Goal: Obtain resource: Obtain resource

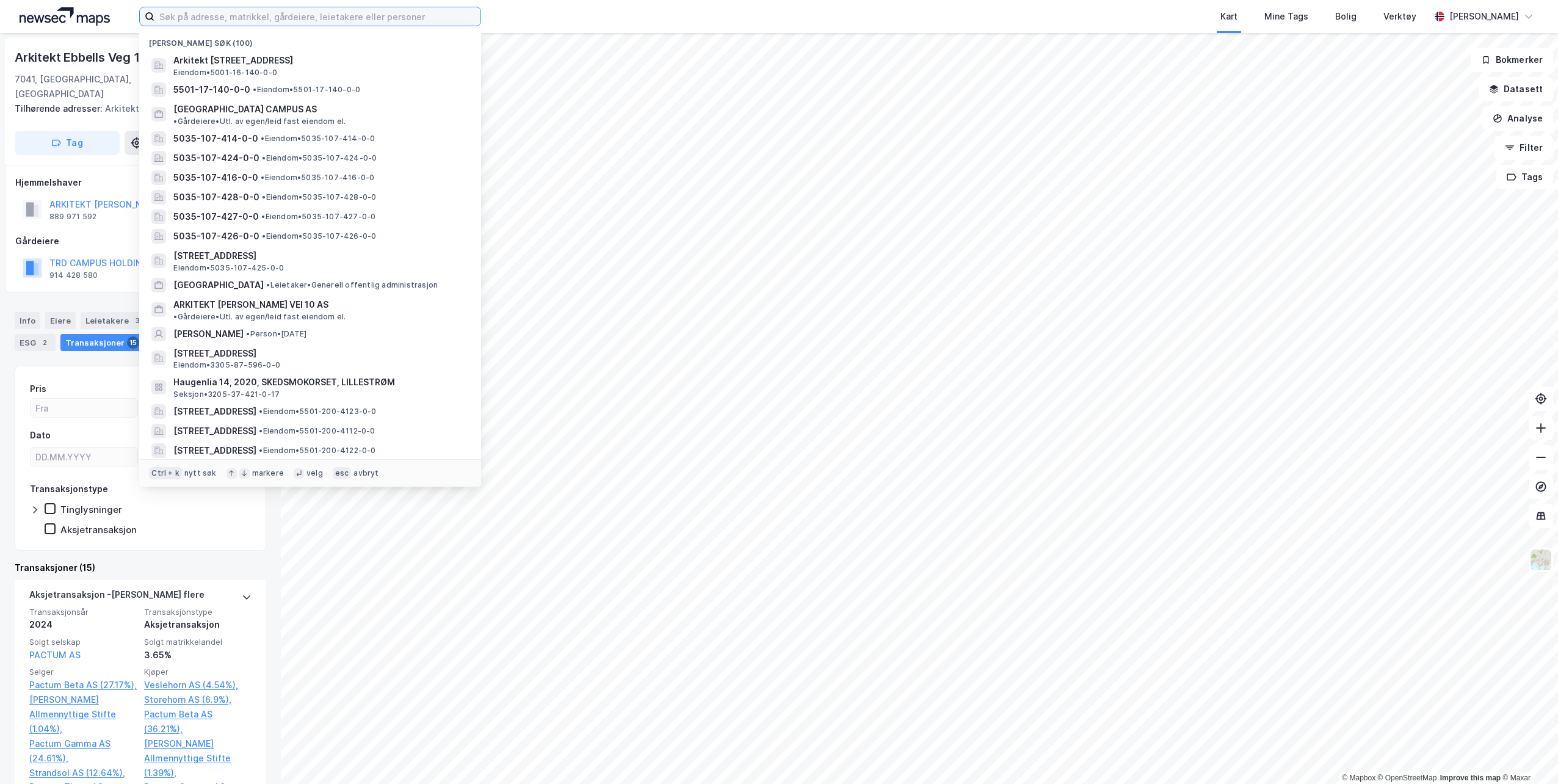
click at [243, 15] on input at bounding box center [318, 17] width 326 height 19
click at [216, 131] on span "5035-107-414-0-0" at bounding box center [216, 139] width 84 height 15
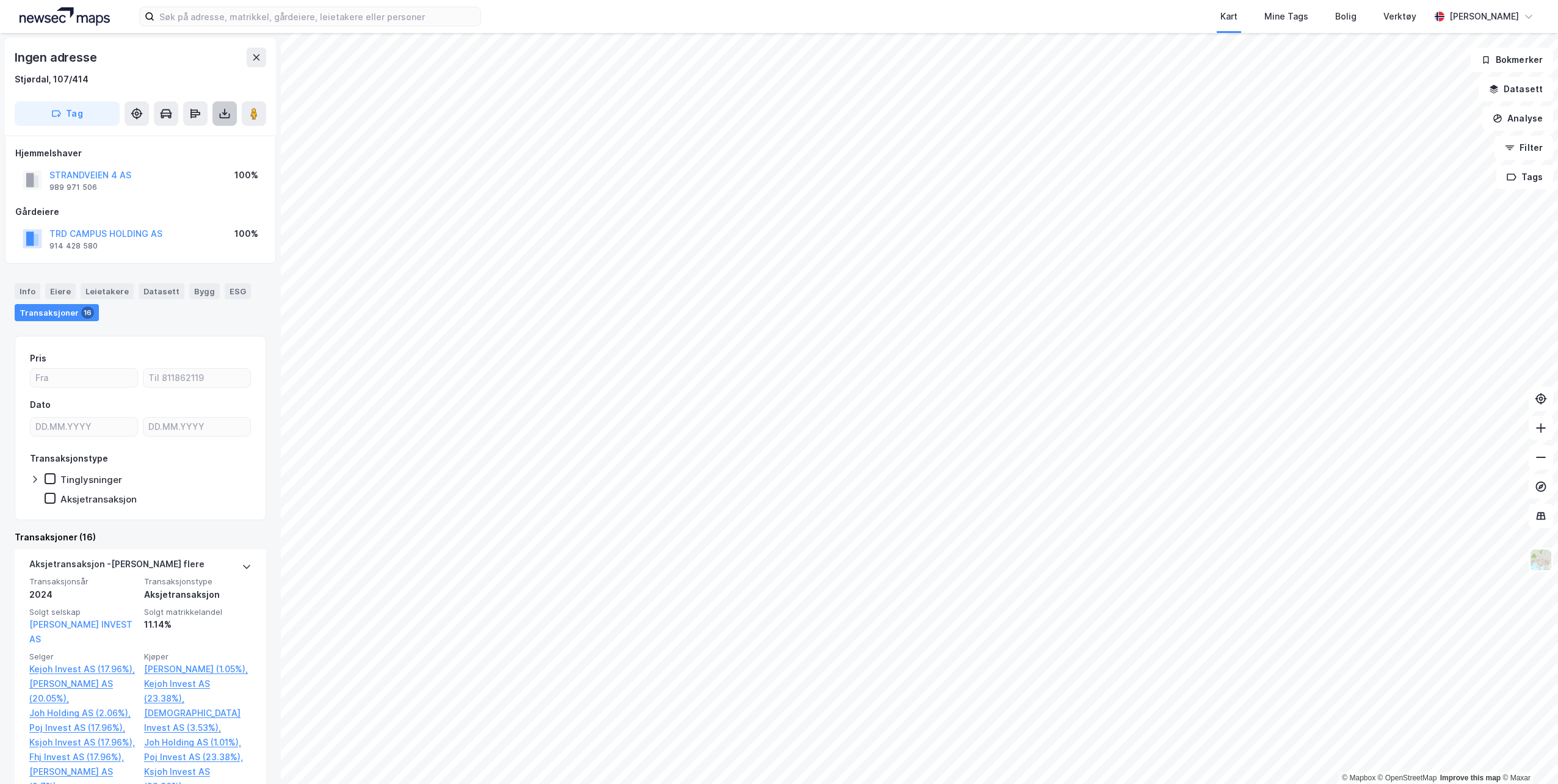
click at [226, 110] on icon at bounding box center [224, 113] width 12 height 12
click at [144, 154] on div "Last ned matrikkelrapport" at bounding box center [178, 158] width 100 height 9
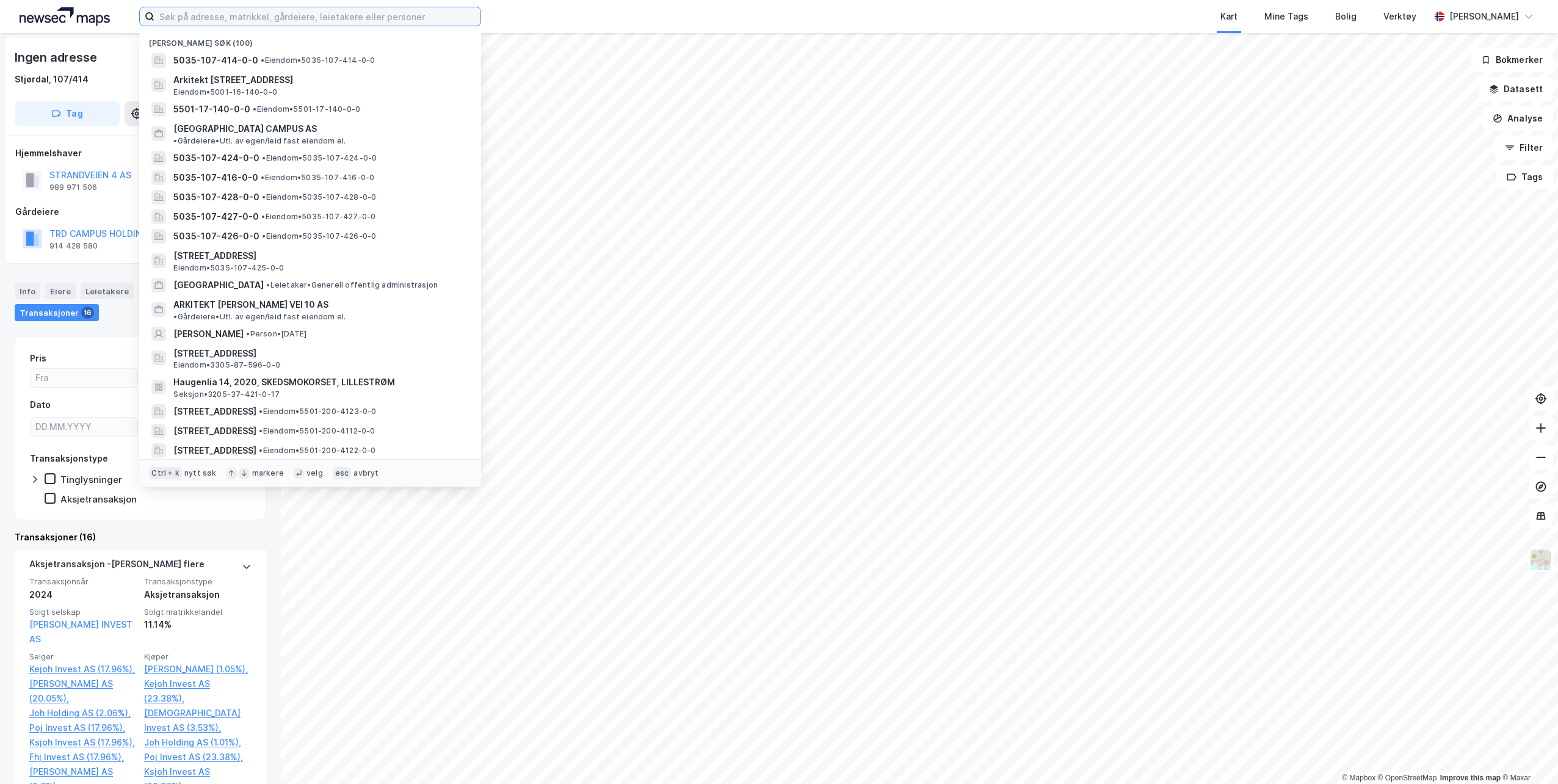
click at [290, 15] on input at bounding box center [318, 17] width 326 height 19
click at [230, 171] on span "5035-107-416-0-0" at bounding box center [216, 178] width 84 height 15
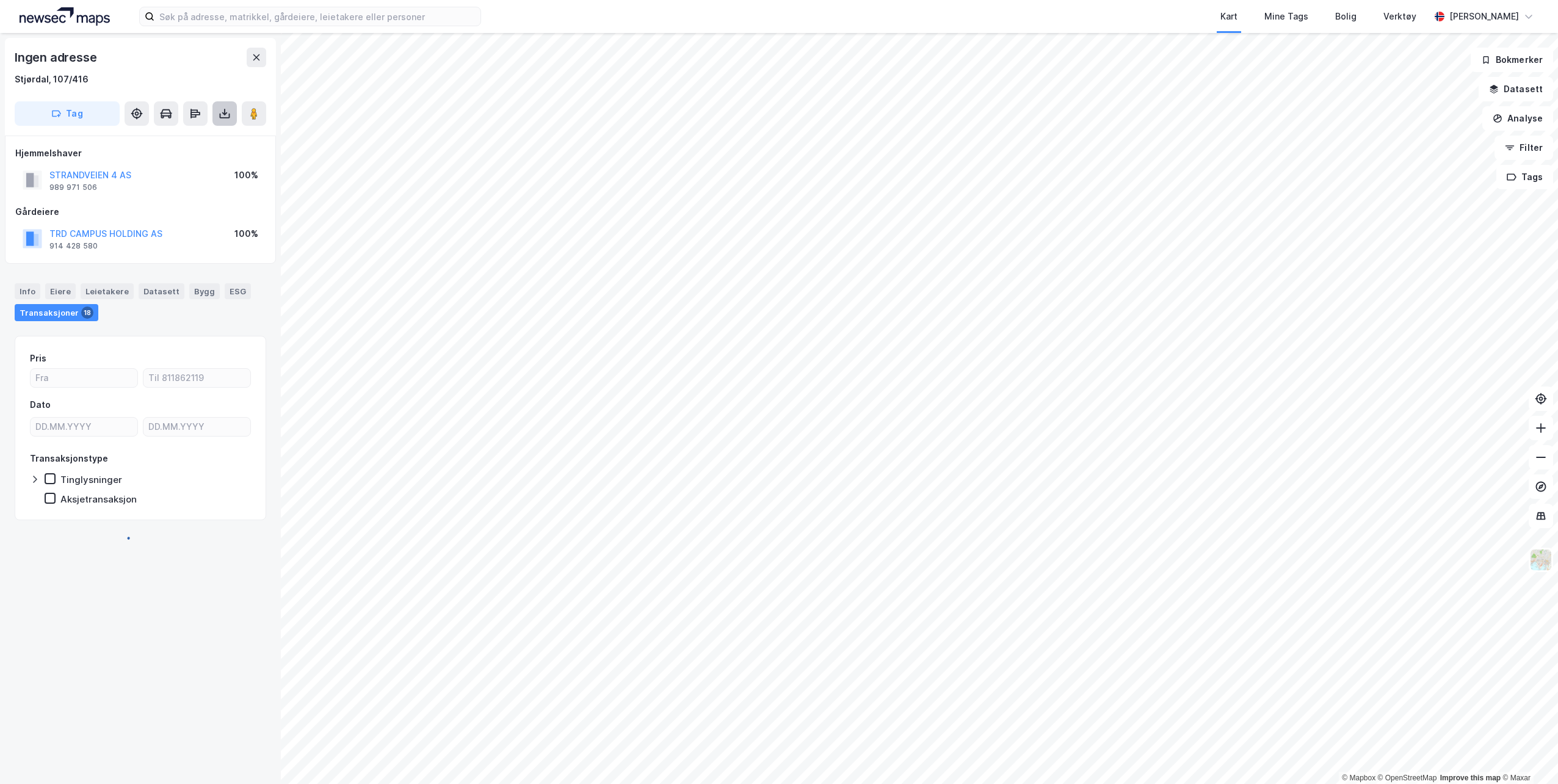
click at [227, 114] on icon at bounding box center [224, 113] width 12 height 12
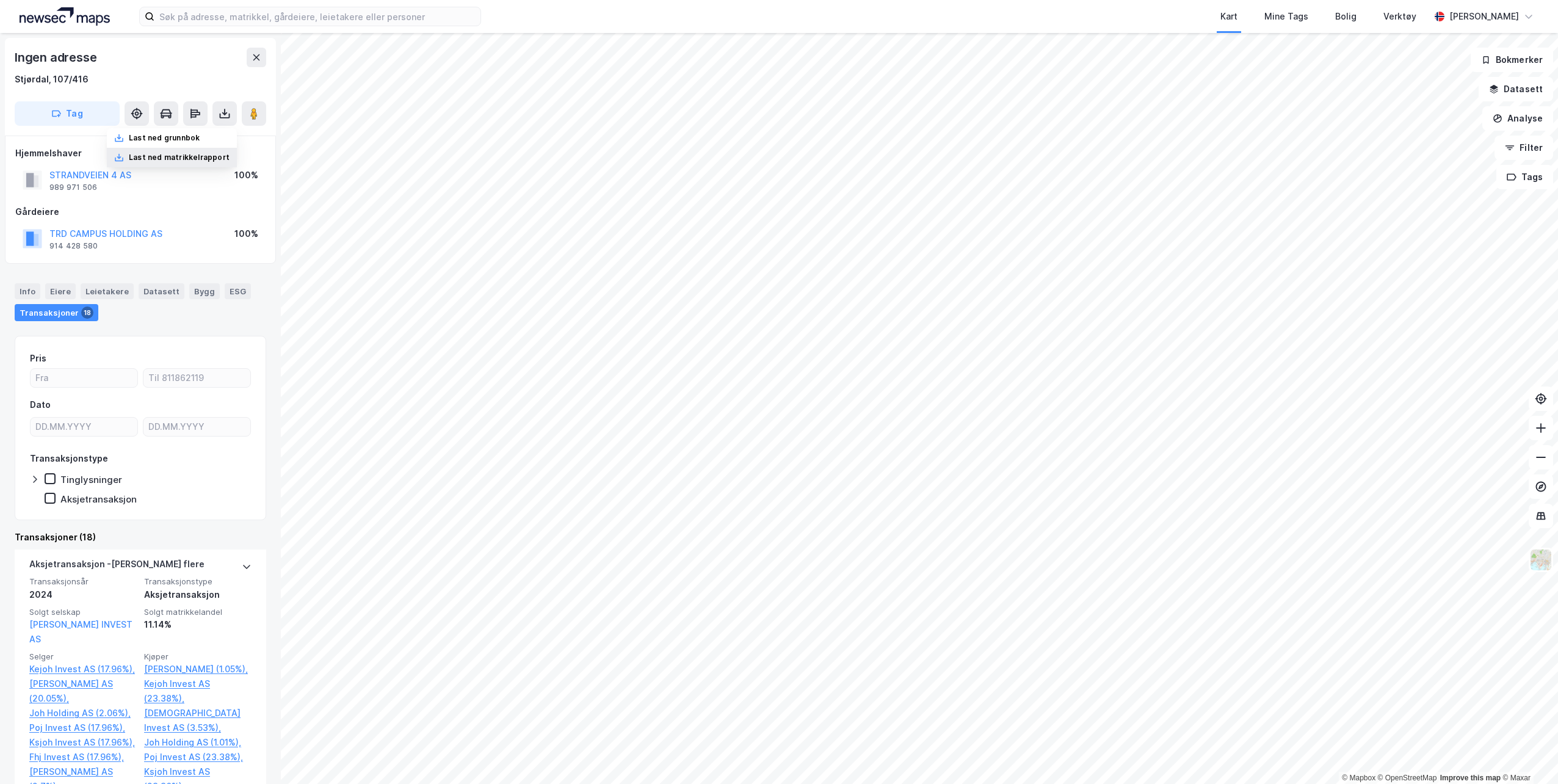
click at [185, 157] on div "Last ned matrikkelrapport" at bounding box center [178, 158] width 100 height 9
click at [279, 17] on input at bounding box center [318, 17] width 326 height 19
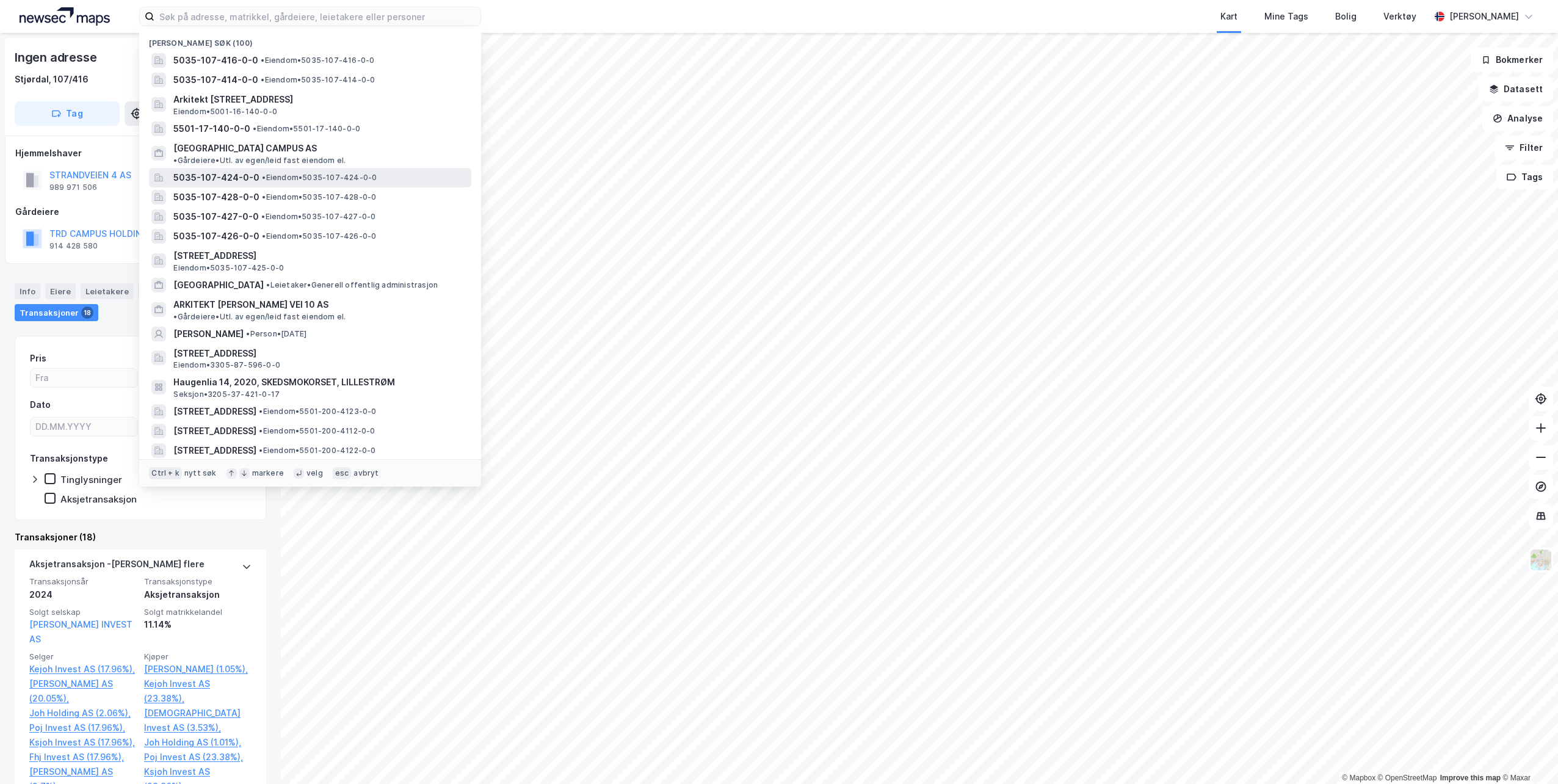
click at [213, 171] on span "5035-107-424-0-0" at bounding box center [217, 178] width 86 height 15
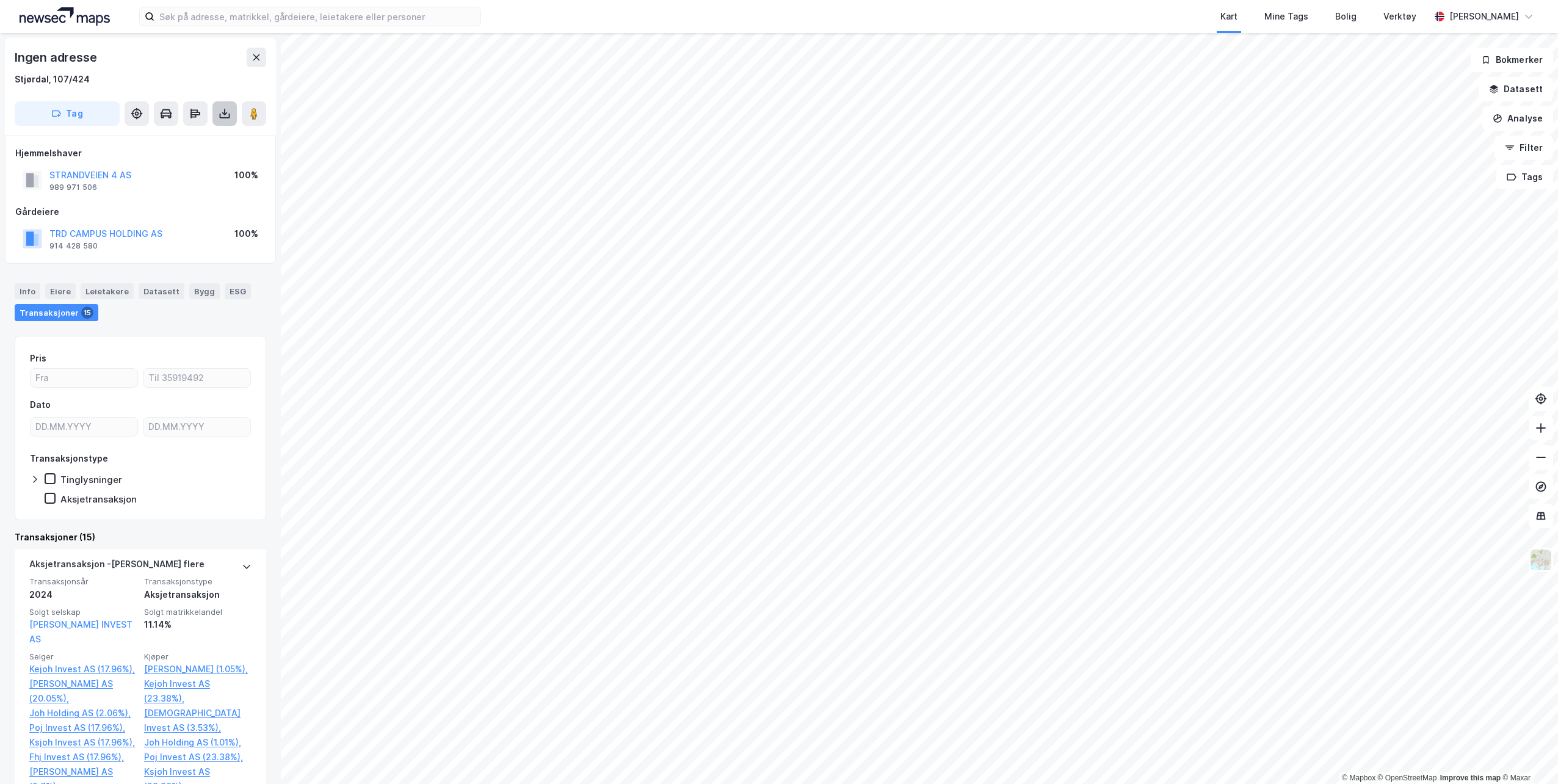
click at [227, 118] on icon at bounding box center [224, 115] width 10 height 5
click at [171, 157] on div "Last ned matrikkelrapport" at bounding box center [178, 158] width 100 height 9
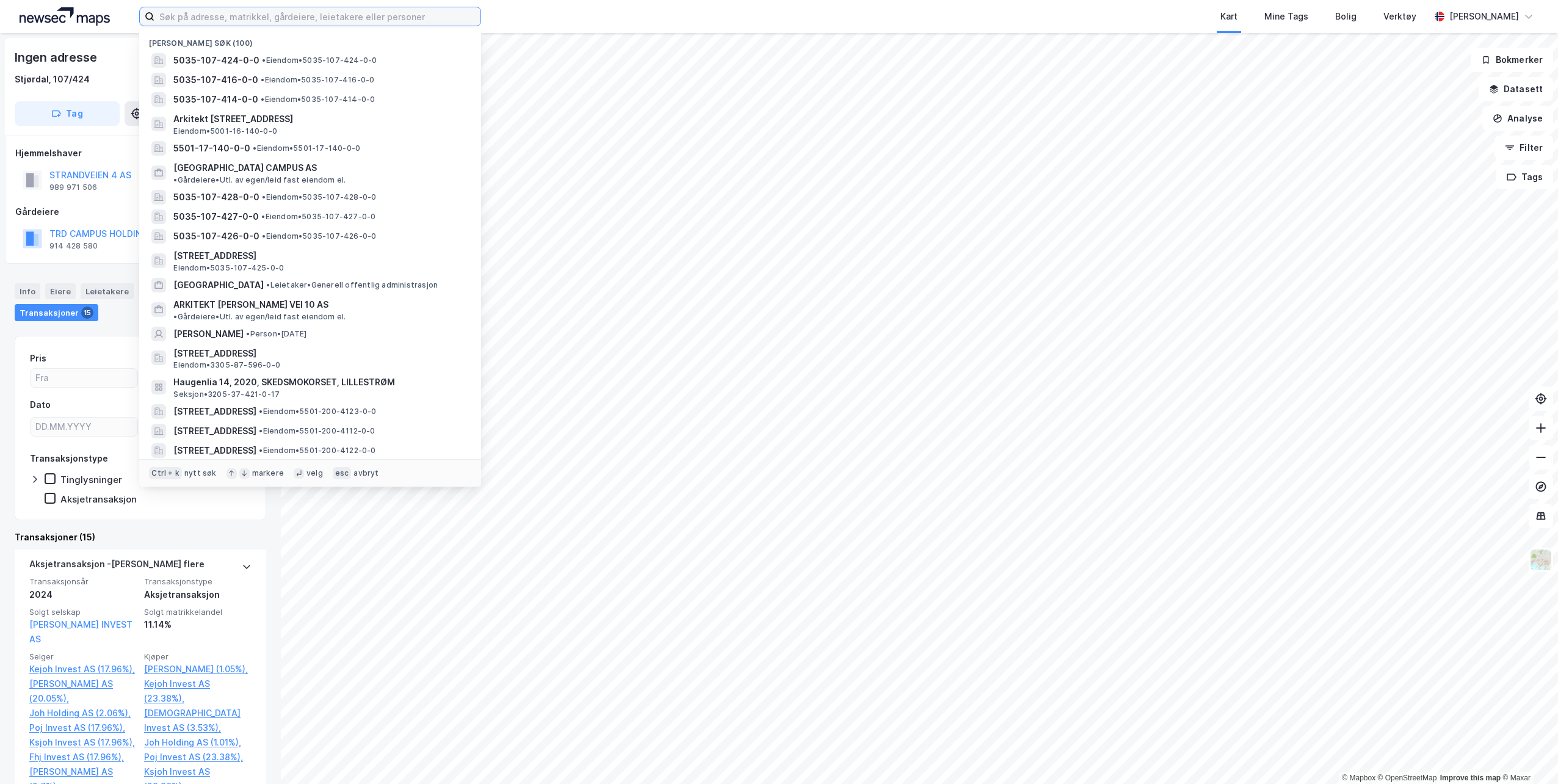
click at [218, 14] on input at bounding box center [318, 17] width 326 height 19
click at [229, 229] on span "5035-107-426-0-0" at bounding box center [217, 236] width 86 height 15
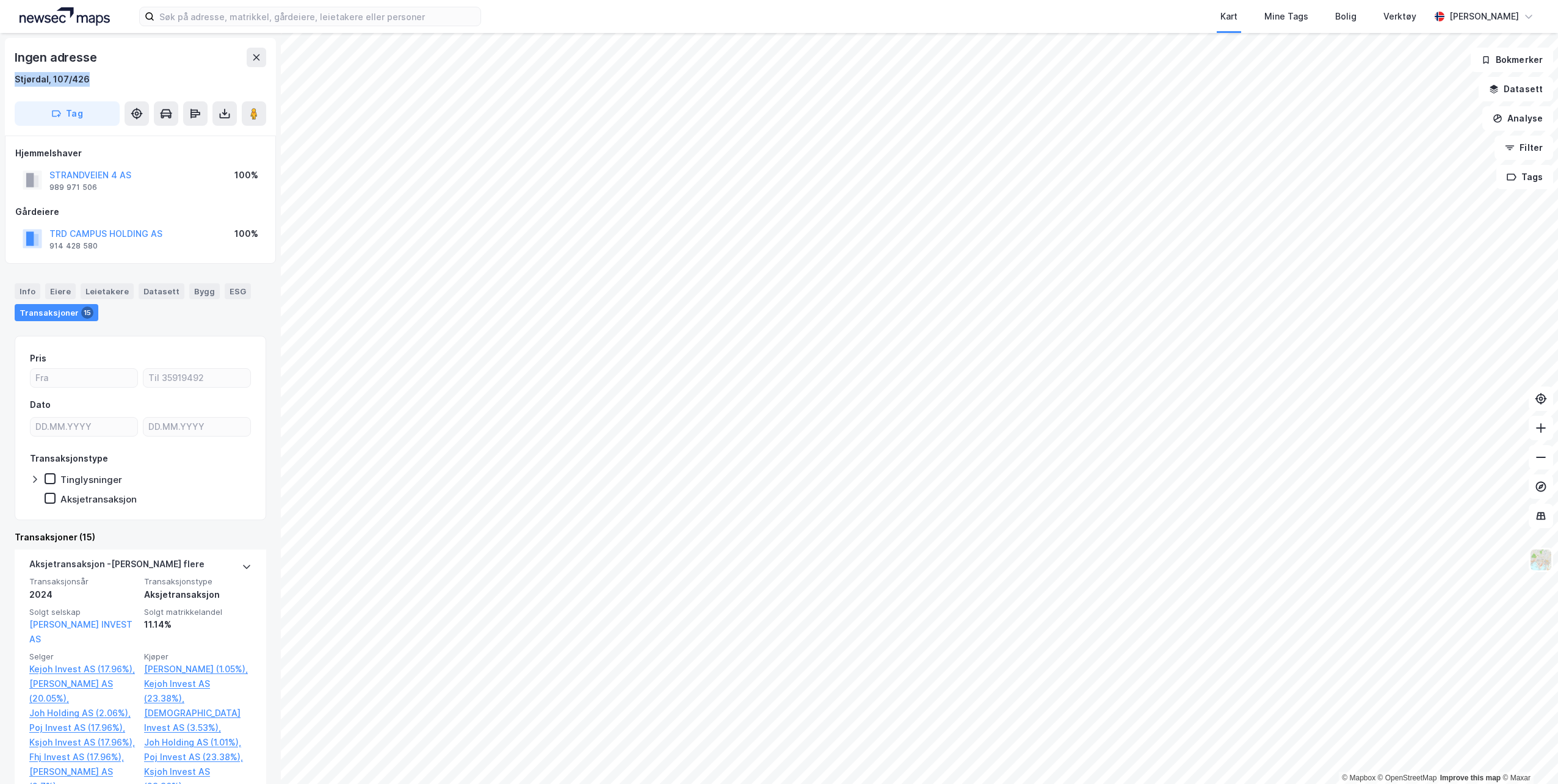
drag, startPoint x: 90, startPoint y: 78, endPoint x: 4, endPoint y: 71, distance: 86.3
click at [4, 71] on div "Ingen adresse [GEOGRAPHIC_DATA], 107/426 Tag Hjemmelshaver STRANDVEIEN 4 AS 989…" at bounding box center [140, 408] width 280 height 751
copy div "Stjørdal, 107/426"
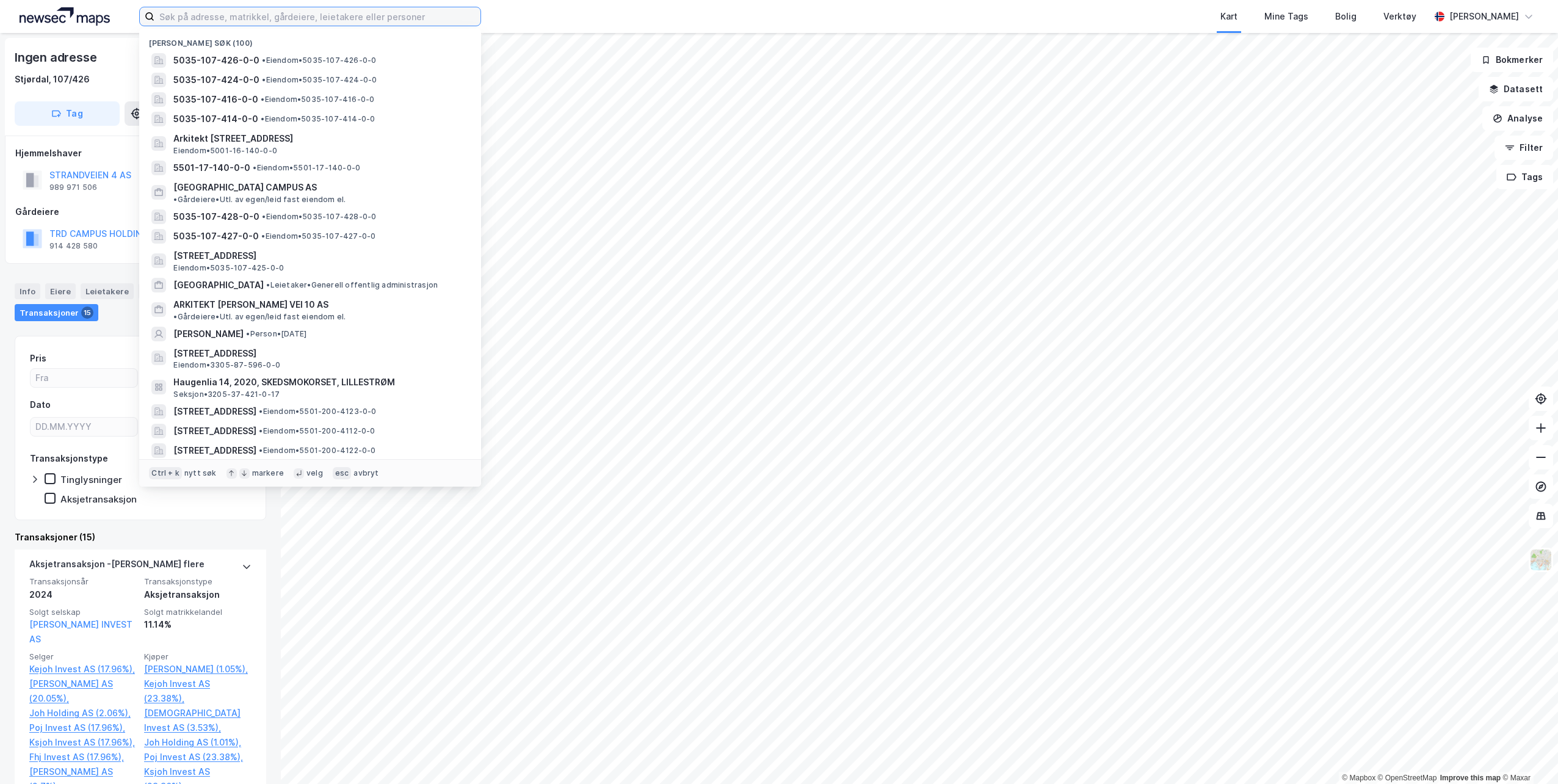
click at [174, 17] on input at bounding box center [318, 17] width 326 height 19
paste input "Stjørdal, 107/426"
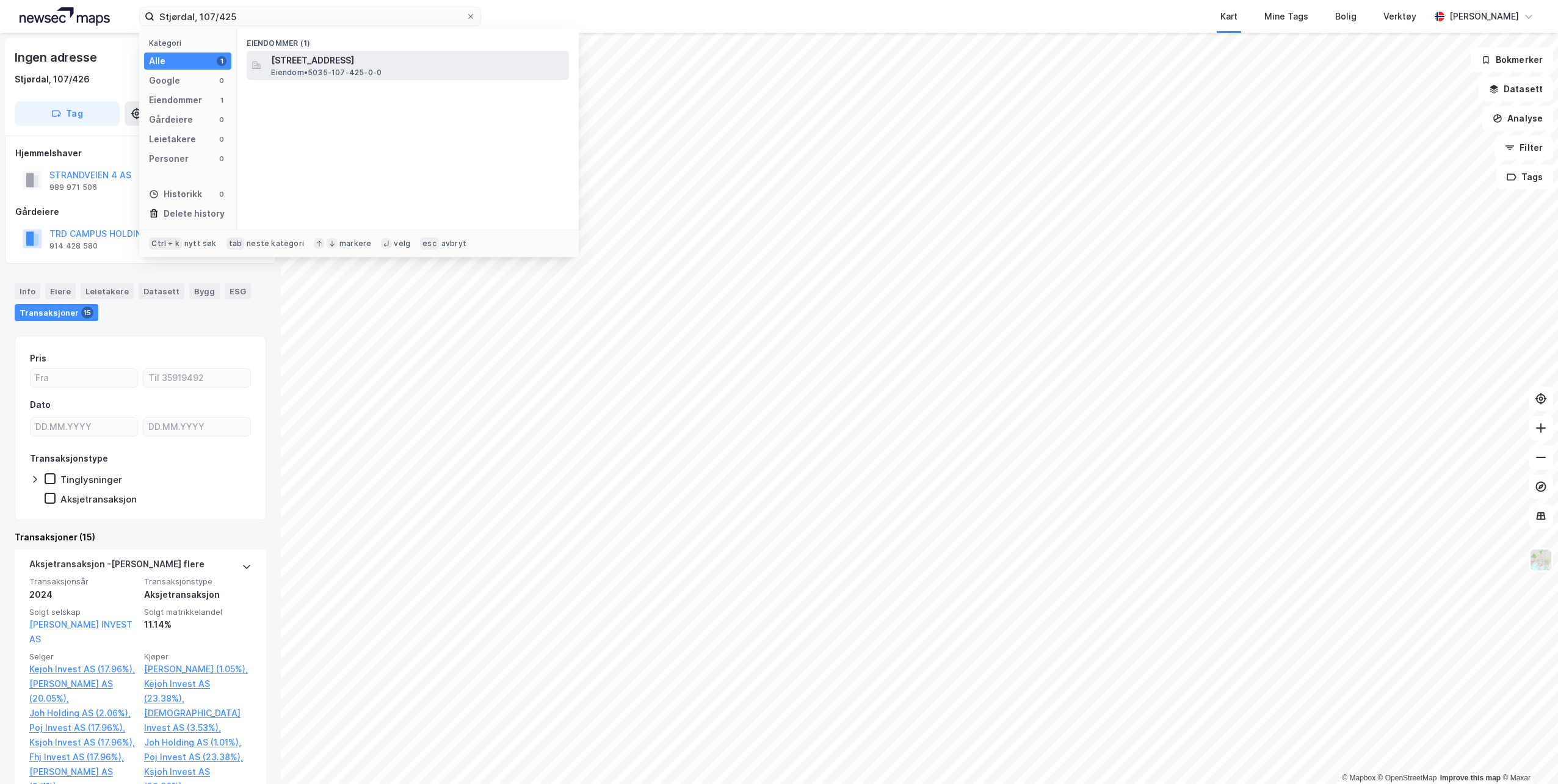
click at [313, 59] on span "[STREET_ADDRESS]" at bounding box center [417, 61] width 293 height 15
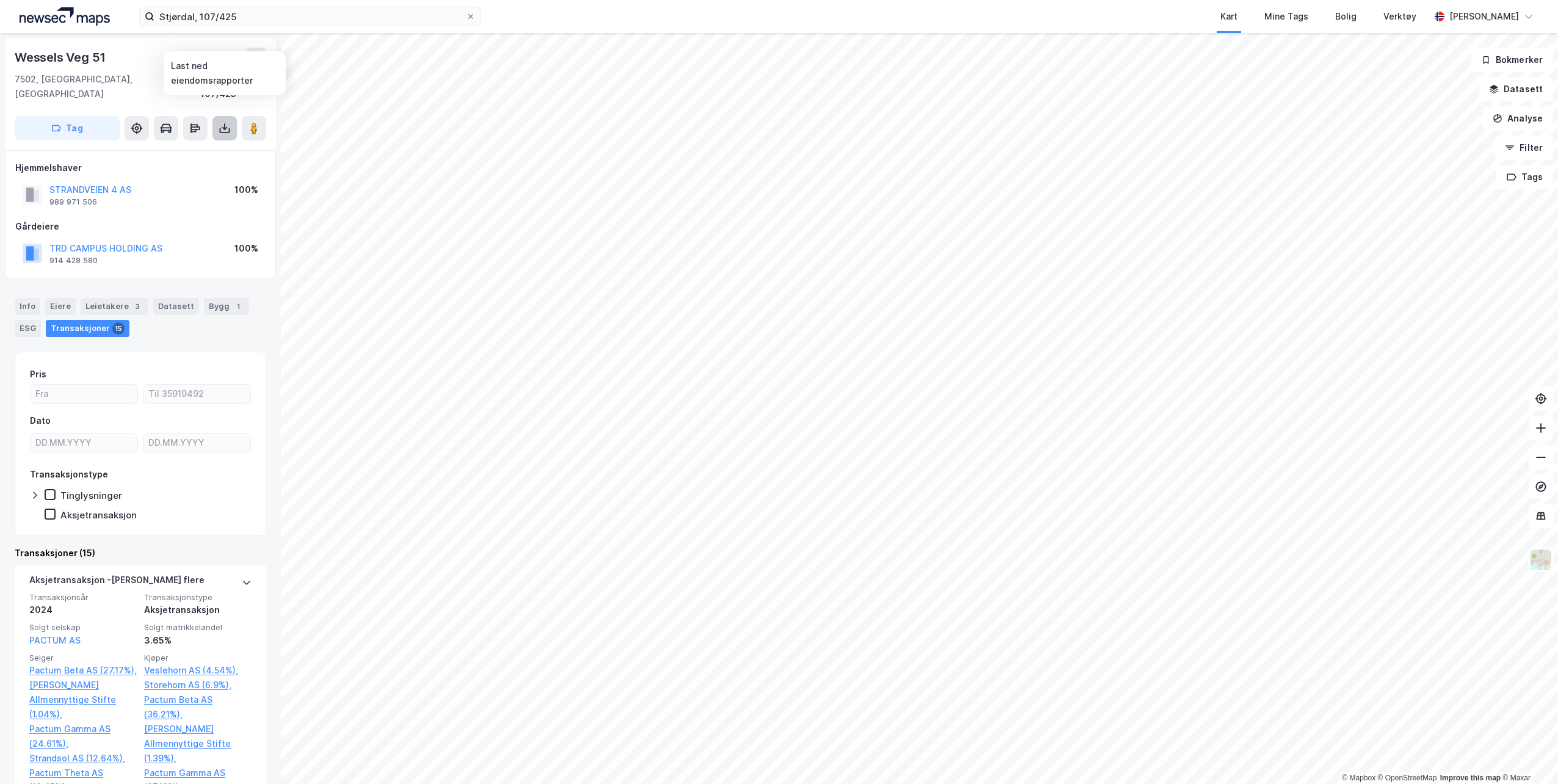
click at [218, 116] on button at bounding box center [225, 128] width 24 height 24
click at [171, 167] on div "Last ned matrikkelrapport" at bounding box center [178, 172] width 100 height 9
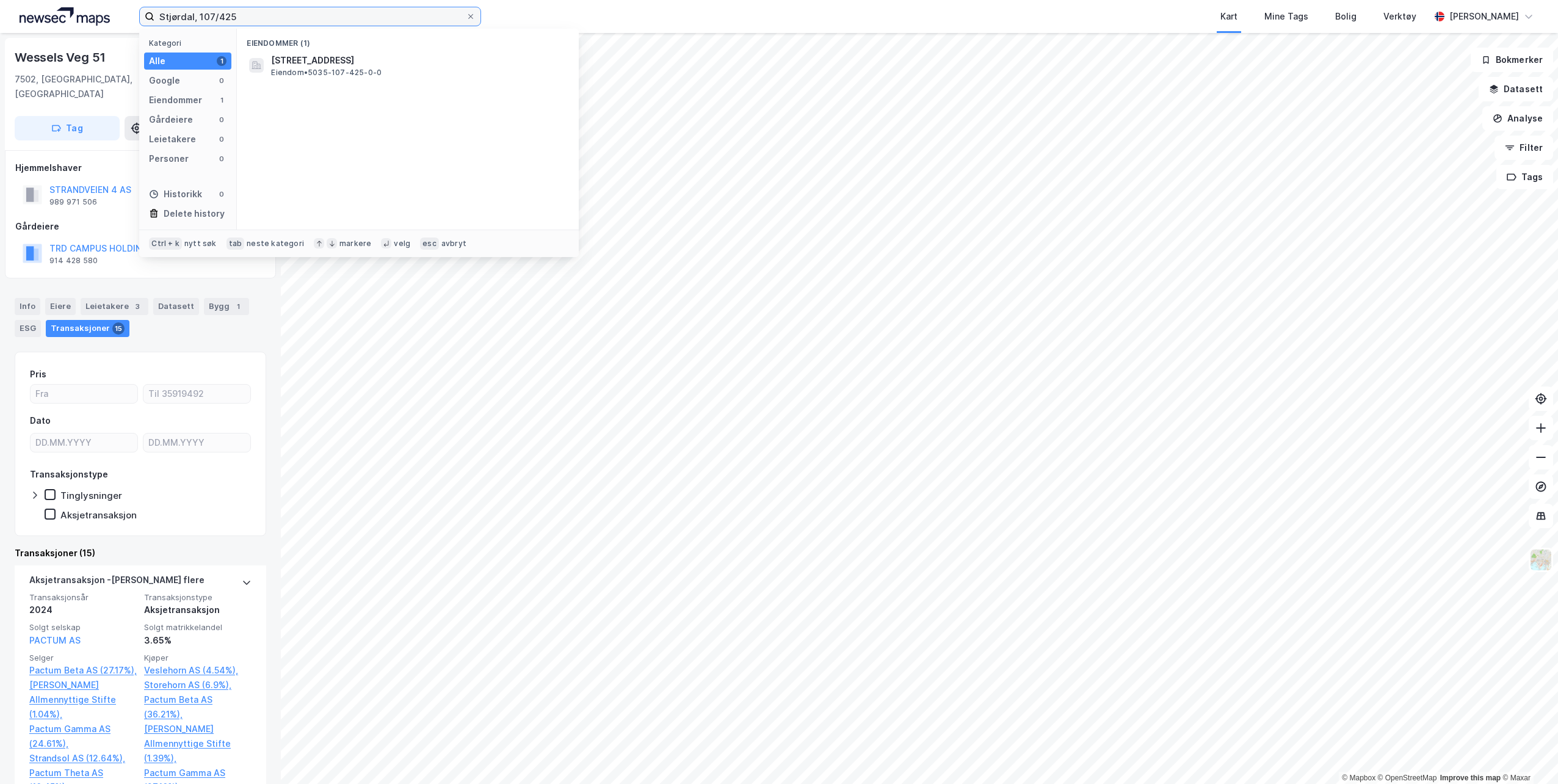
click at [260, 15] on input "Stjørdal, 107/425" at bounding box center [310, 17] width 311 height 19
click at [300, 56] on span "5035-107-426-0-0" at bounding box center [314, 61] width 86 height 15
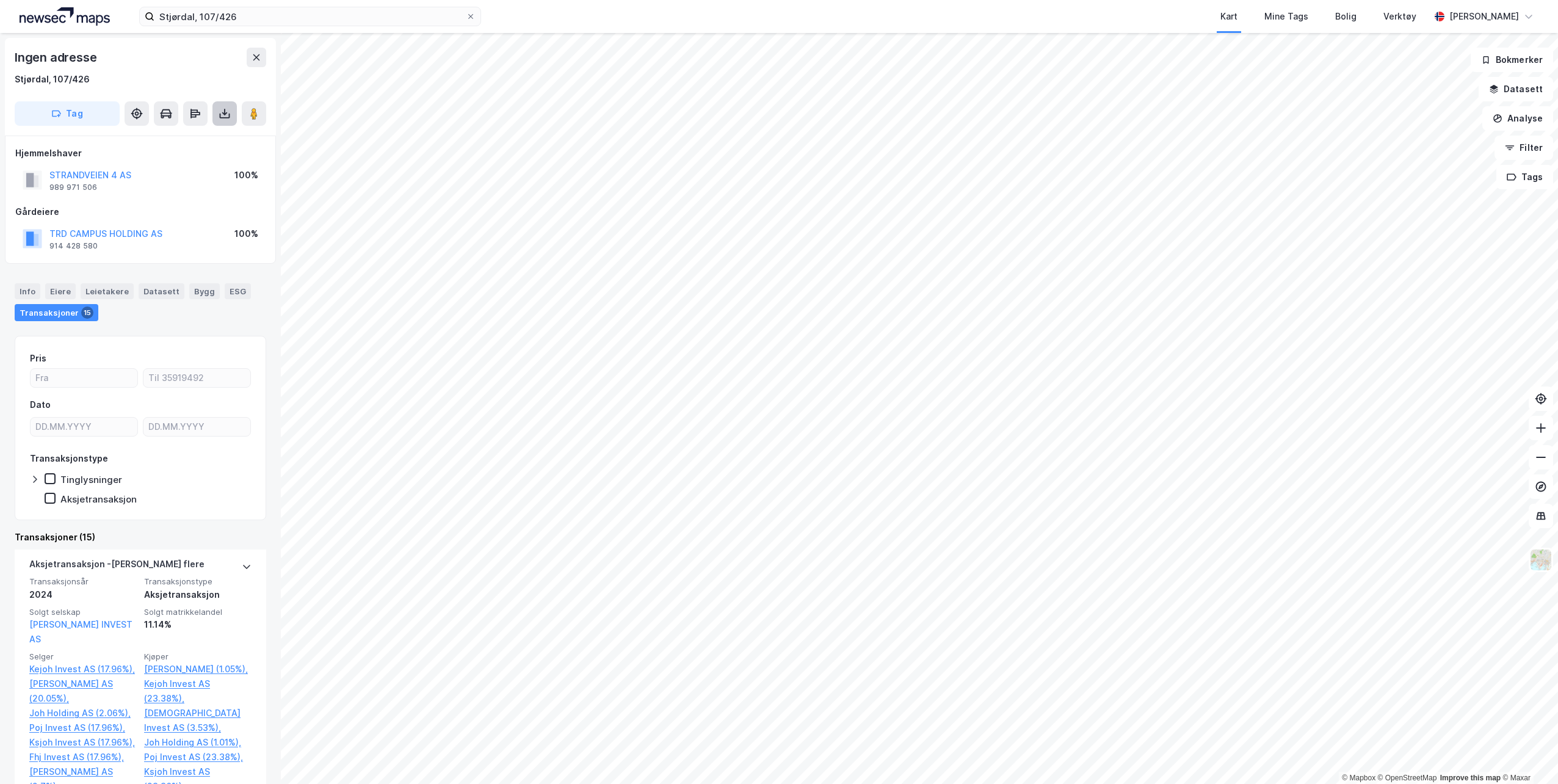
click at [223, 113] on icon at bounding box center [224, 113] width 5 height 3
click at [193, 156] on div "Last ned matrikkelrapport" at bounding box center [178, 158] width 100 height 9
click at [312, 23] on input "Stjørdal, 107/426" at bounding box center [310, 17] width 311 height 19
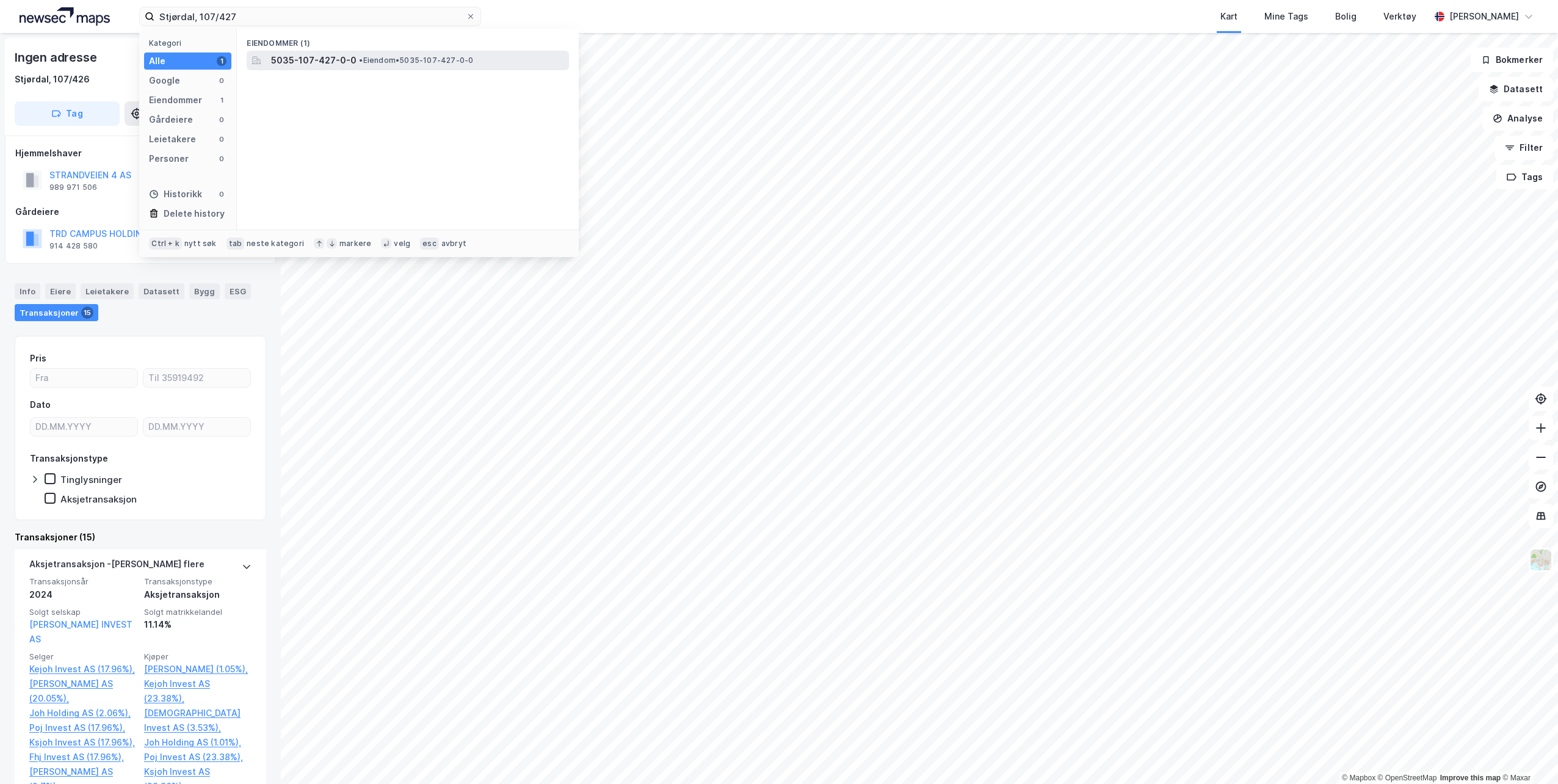
click at [359, 57] on span "•" at bounding box center [361, 60] width 4 height 9
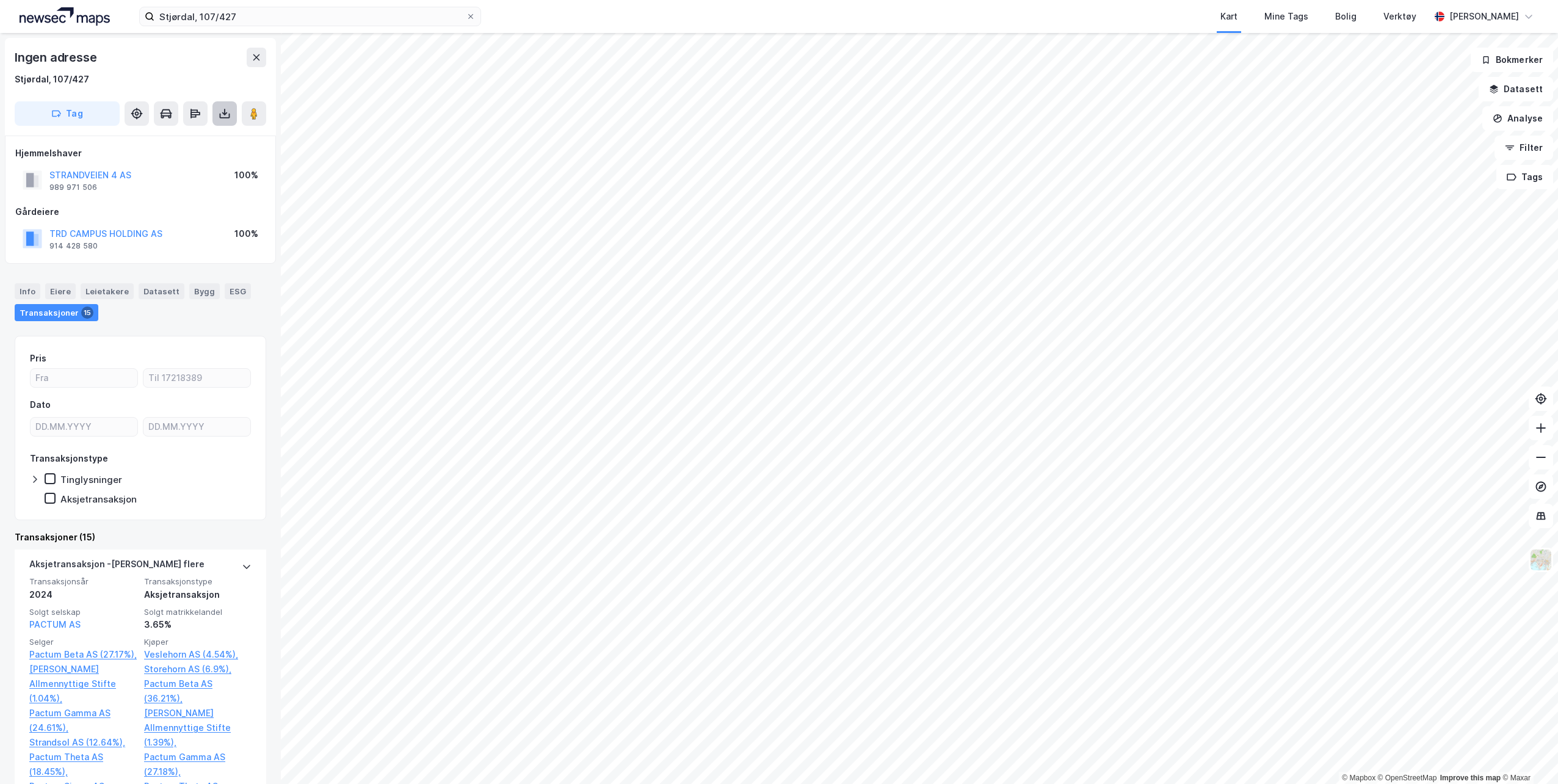
click at [227, 111] on icon at bounding box center [224, 113] width 12 height 12
click at [189, 157] on div "Last ned matrikkelrapport" at bounding box center [178, 158] width 100 height 9
click at [266, 17] on input "Stjørdal, 107/427" at bounding box center [310, 17] width 311 height 19
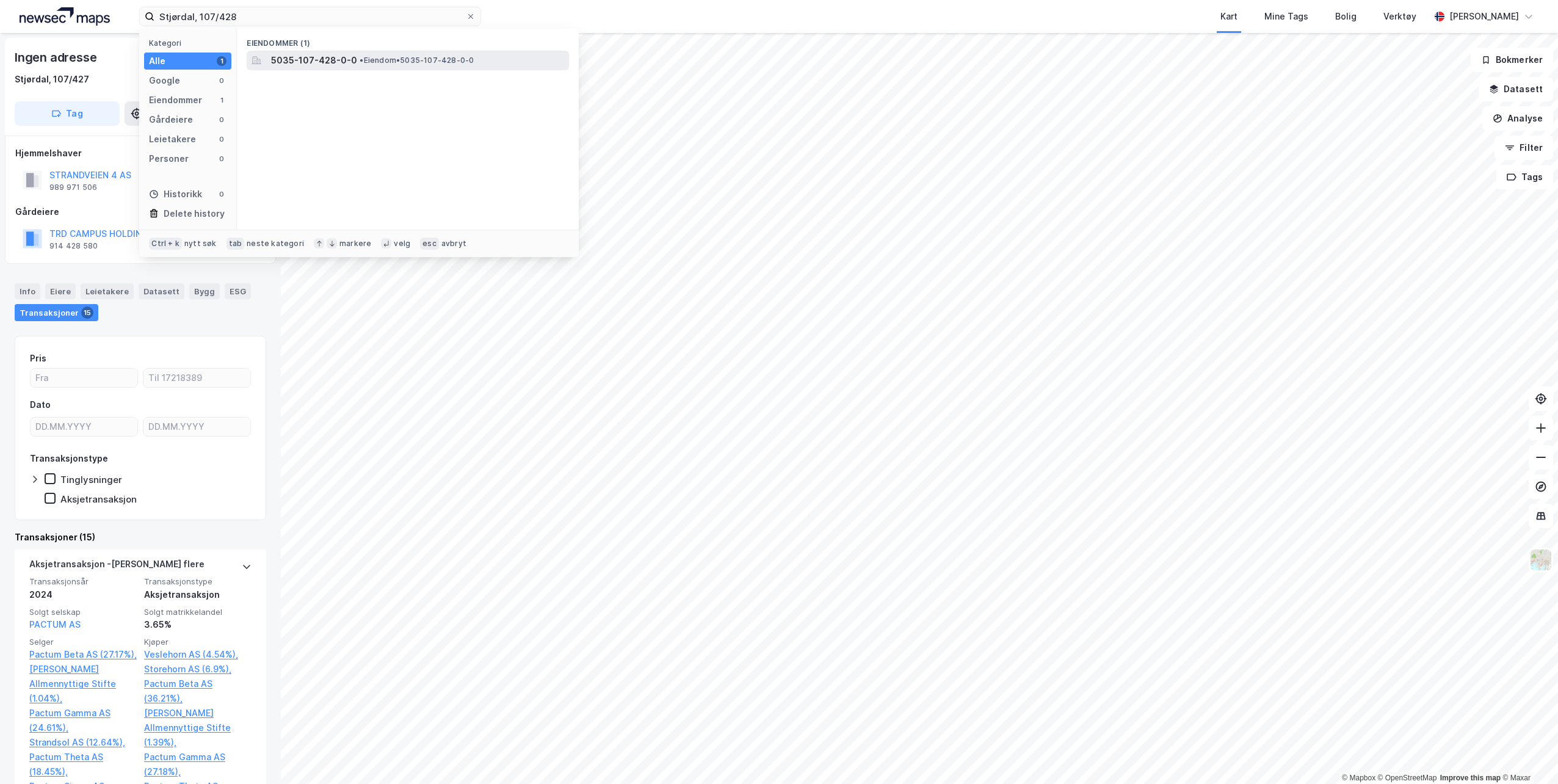
click at [290, 55] on span "5035-107-428-0-0" at bounding box center [314, 61] width 86 height 15
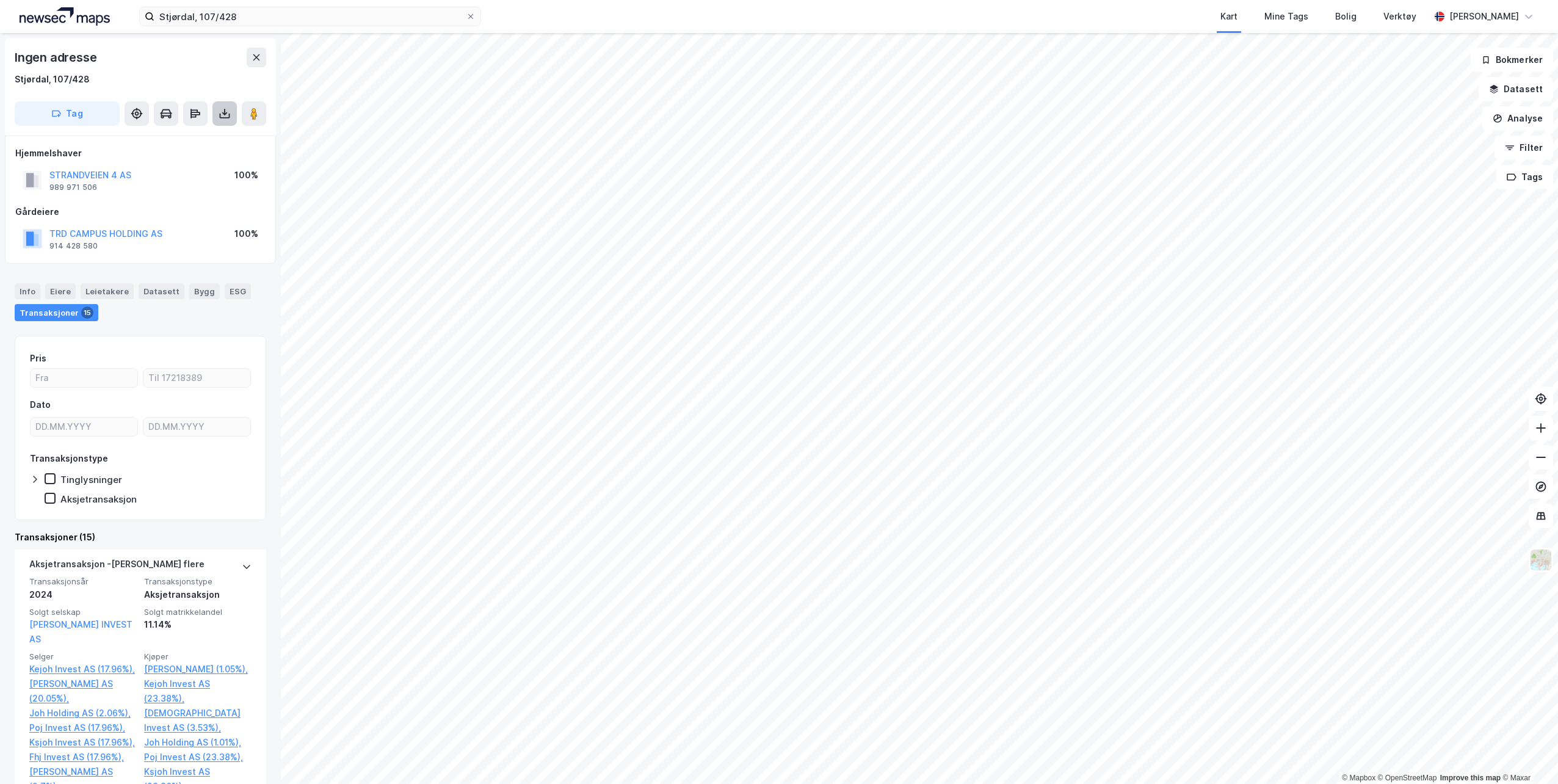
click at [227, 114] on icon at bounding box center [224, 113] width 12 height 12
click at [216, 158] on div "Last ned matrikkelrapport" at bounding box center [178, 158] width 100 height 9
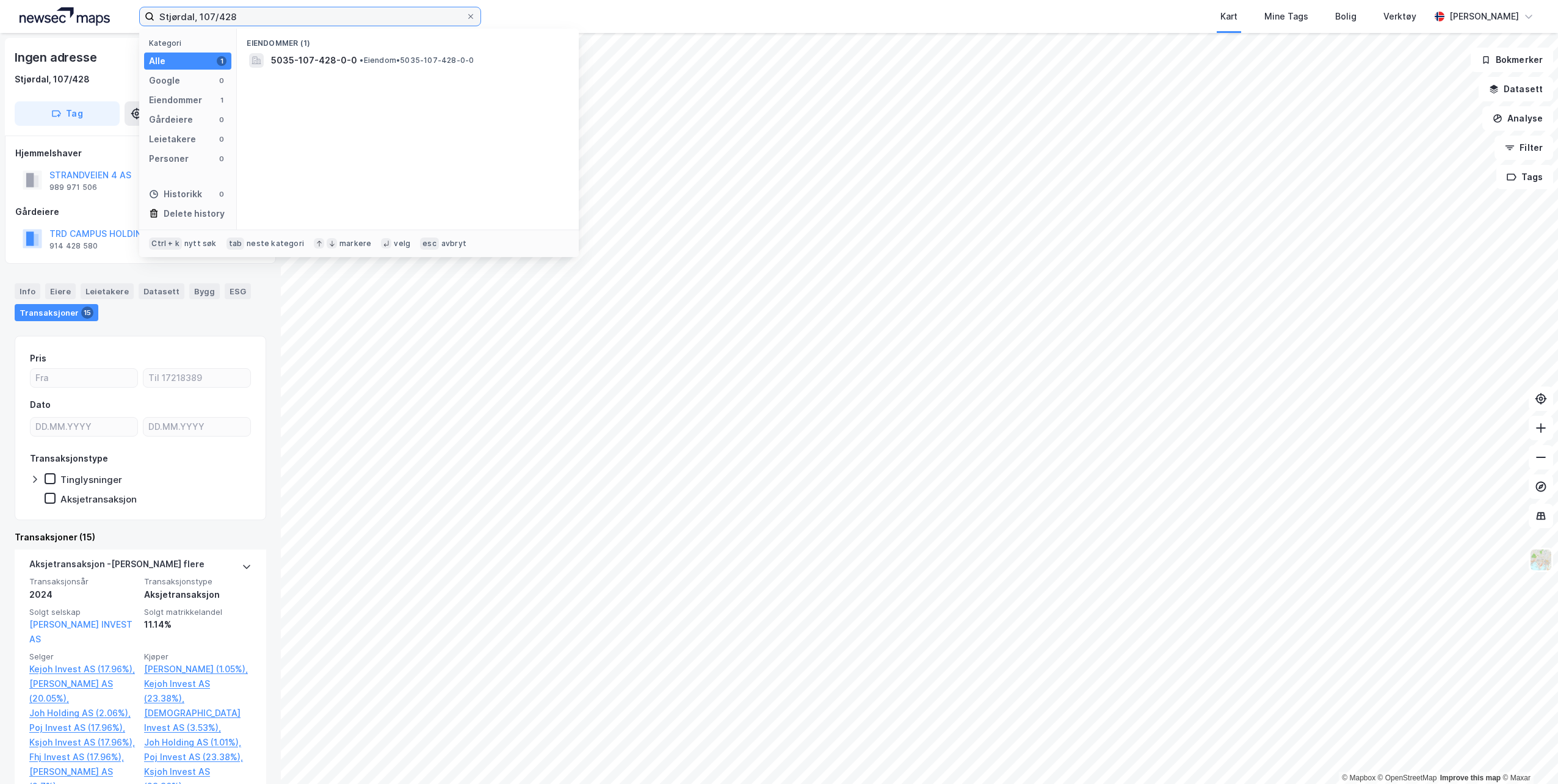
click at [237, 14] on input "Stjørdal, 107/428" at bounding box center [310, 17] width 311 height 19
click at [310, 54] on span "5035-107-429-0-0" at bounding box center [314, 61] width 86 height 15
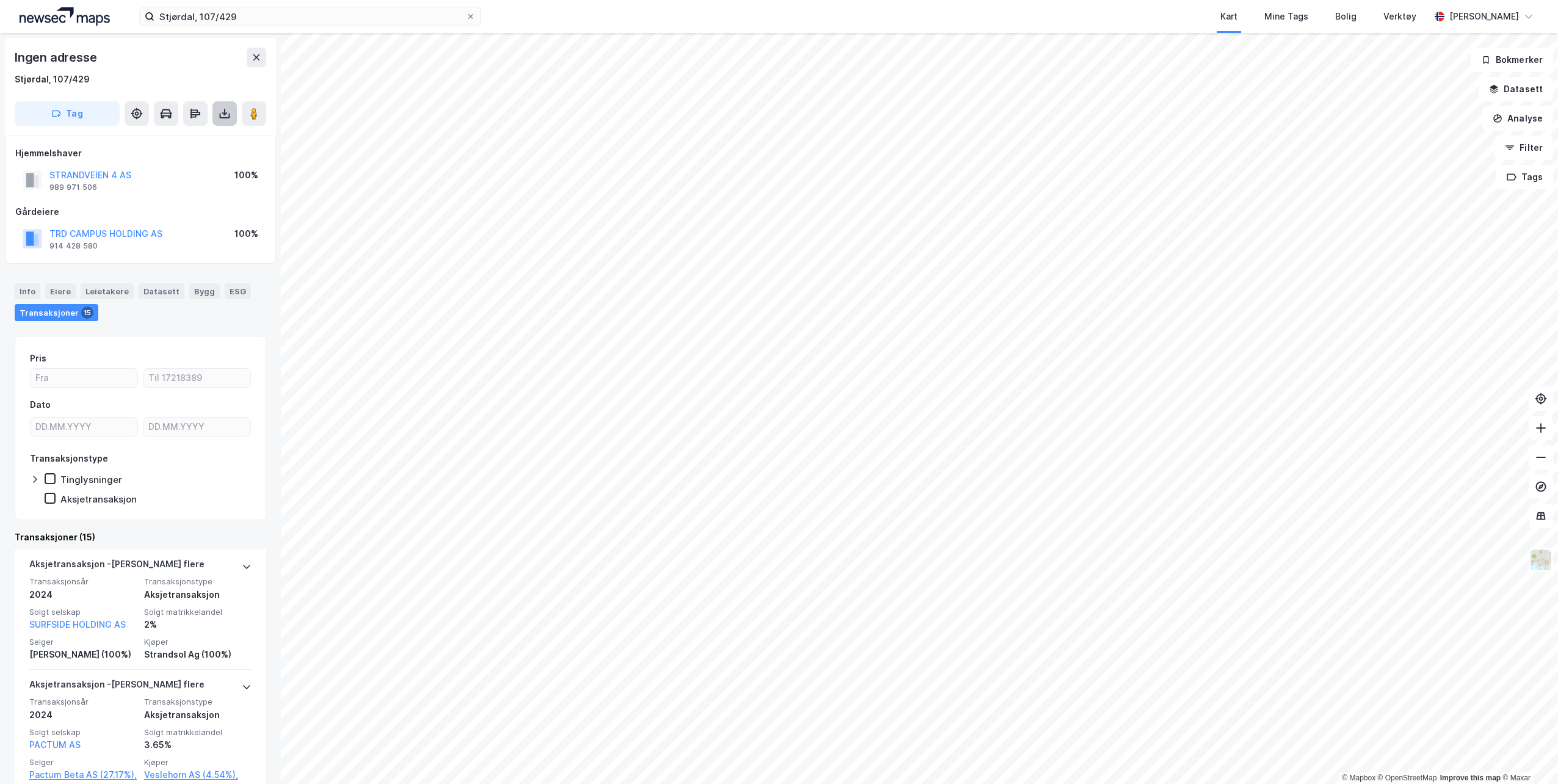
click at [226, 122] on button at bounding box center [225, 113] width 24 height 24
click at [213, 153] on div "Last ned matrikkelrapport" at bounding box center [178, 158] width 100 height 9
click at [293, 20] on input "Stjørdal, 107/429" at bounding box center [310, 17] width 311 height 19
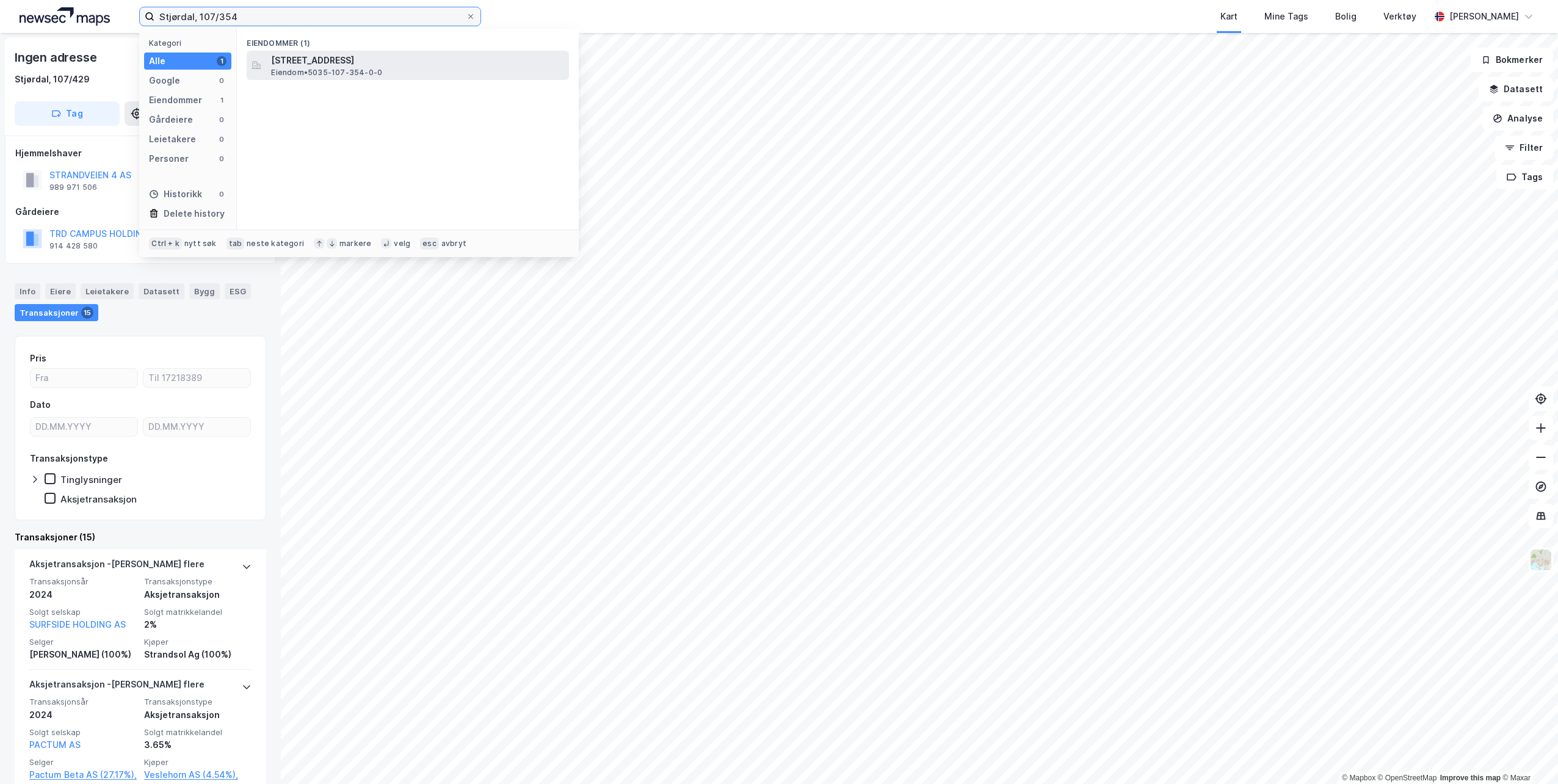
type input "Stjørdal, 107/354"
click at [307, 73] on span "Eiendom • 5035-107-354-0-0" at bounding box center [326, 72] width 111 height 9
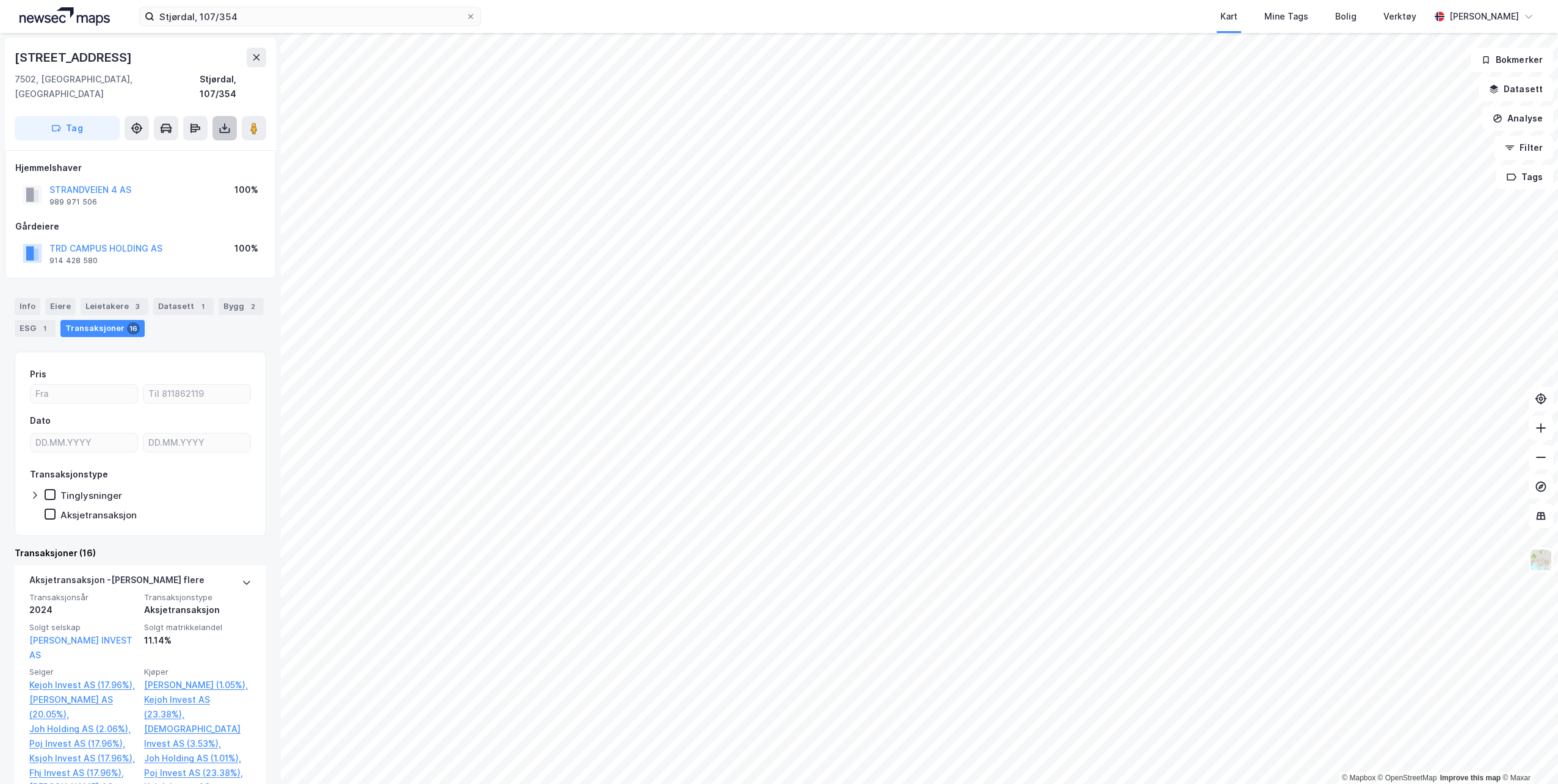
click at [227, 122] on icon at bounding box center [224, 128] width 12 height 12
click at [189, 167] on div "Last ned matrikkelrapport" at bounding box center [178, 172] width 100 height 9
click at [165, 48] on div "[STREET_ADDRESS]" at bounding box center [141, 57] width 251 height 20
